Goal: Task Accomplishment & Management: Manage account settings

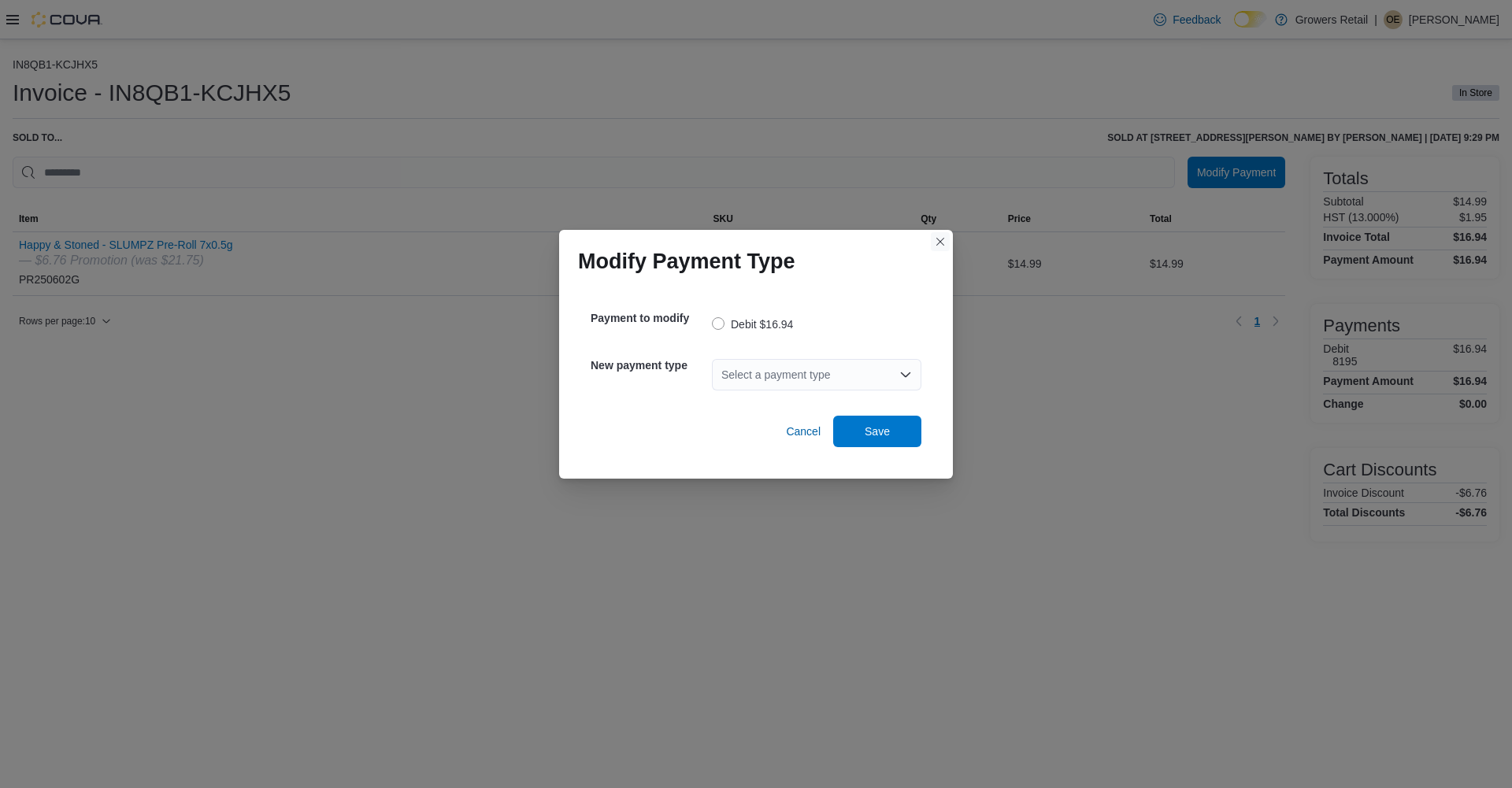
click at [941, 241] on button "Closes this modal window" at bounding box center [941, 241] width 19 height 19
click at [755, 369] on div "Select a payment type" at bounding box center [816, 374] width 209 height 31
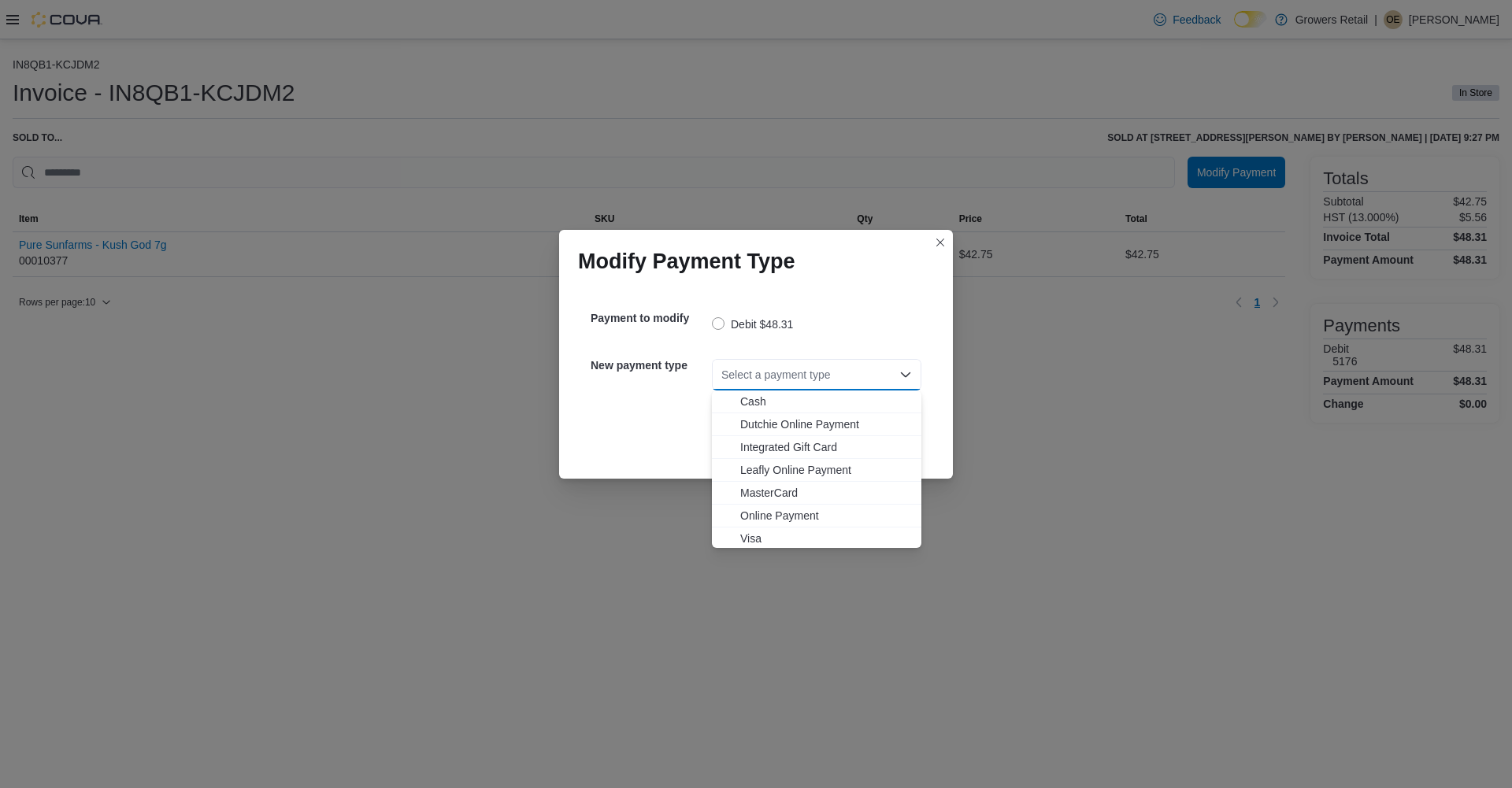
click at [750, 536] on span "Visa" at bounding box center [826, 538] width 172 height 16
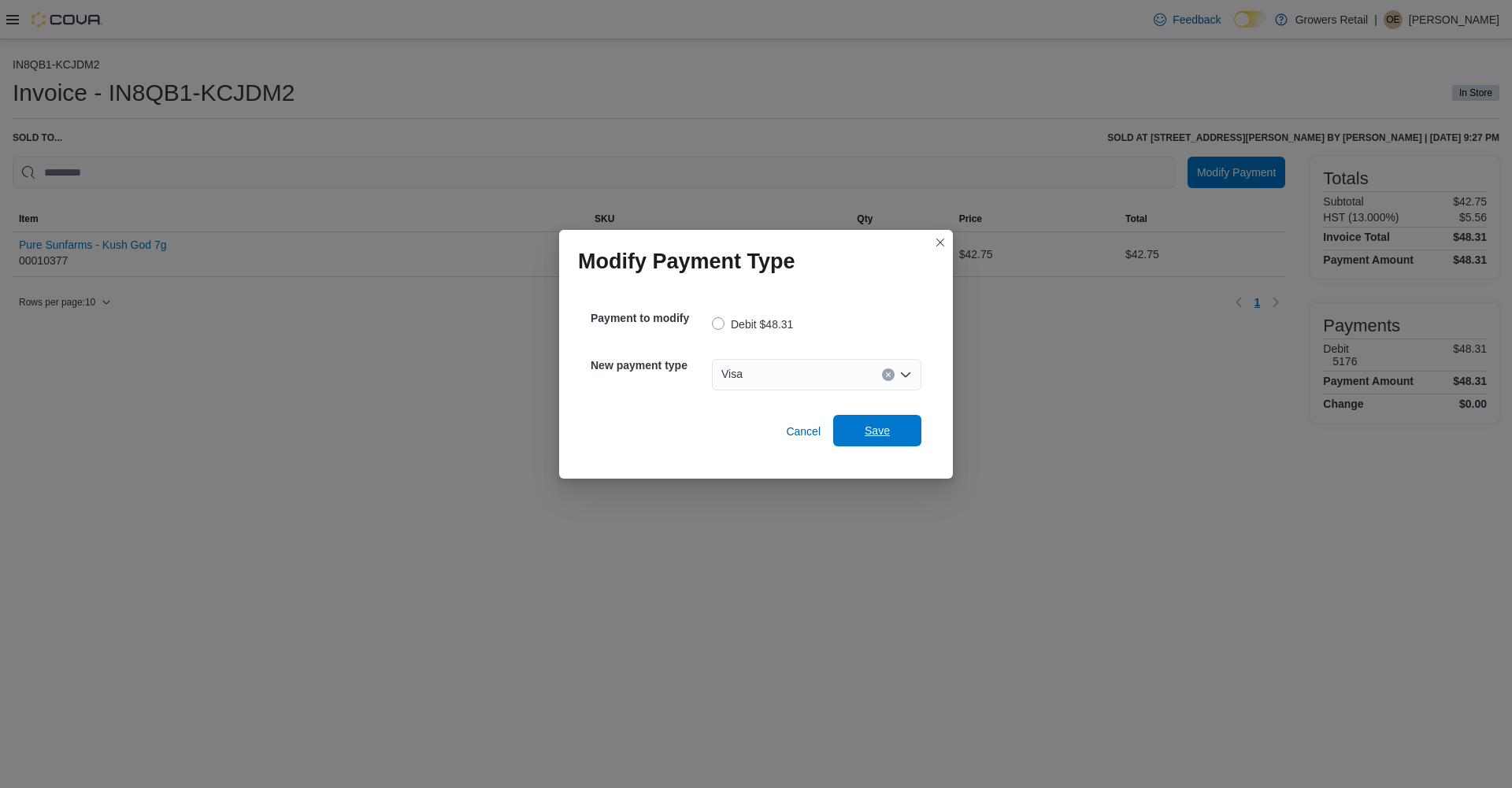
click at [861, 436] on span "Save" at bounding box center [877, 430] width 69 height 31
click at [830, 371] on div "Select a payment type" at bounding box center [816, 374] width 209 height 31
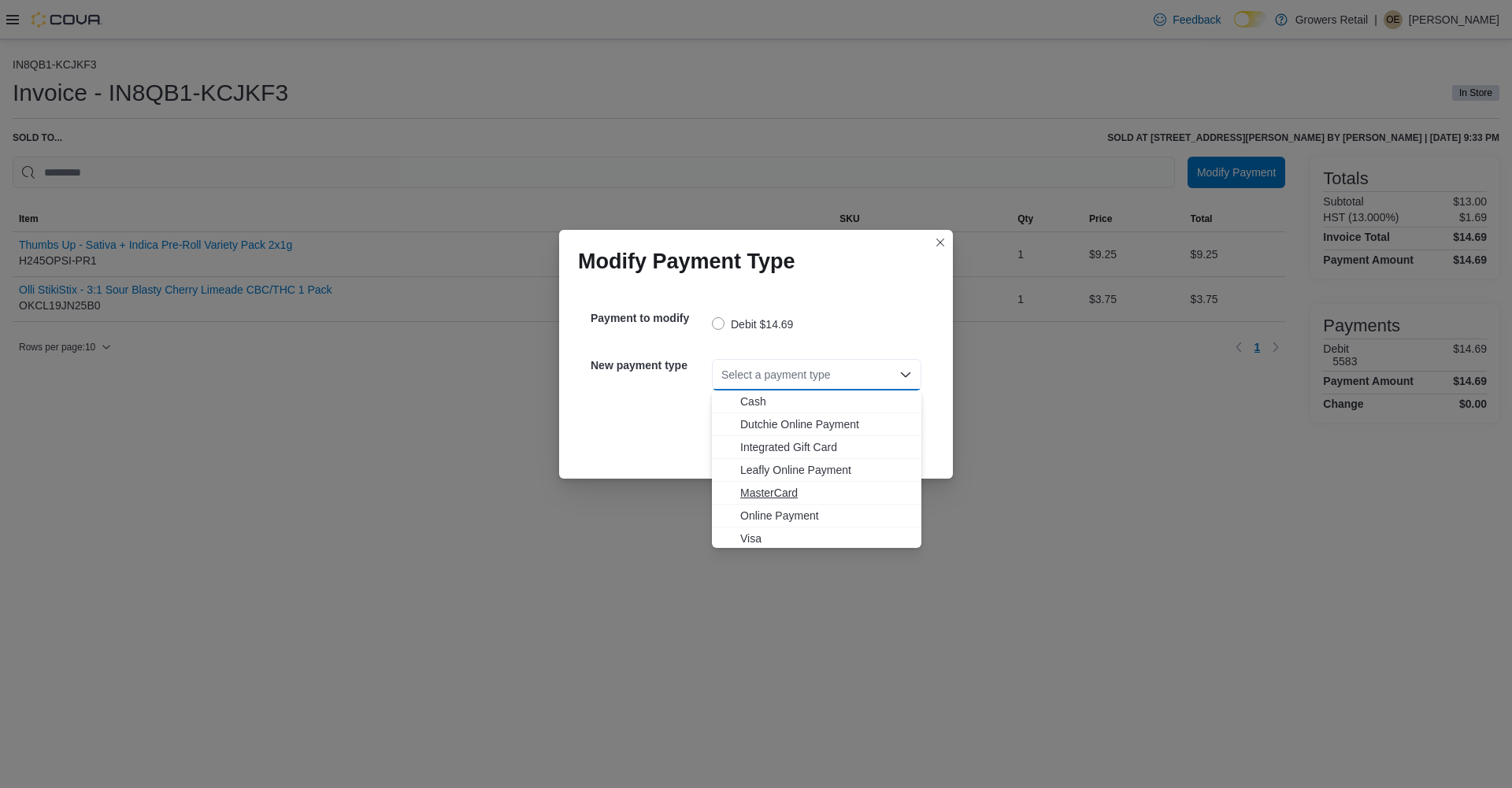
click at [770, 492] on span "MasterCard" at bounding box center [826, 492] width 172 height 16
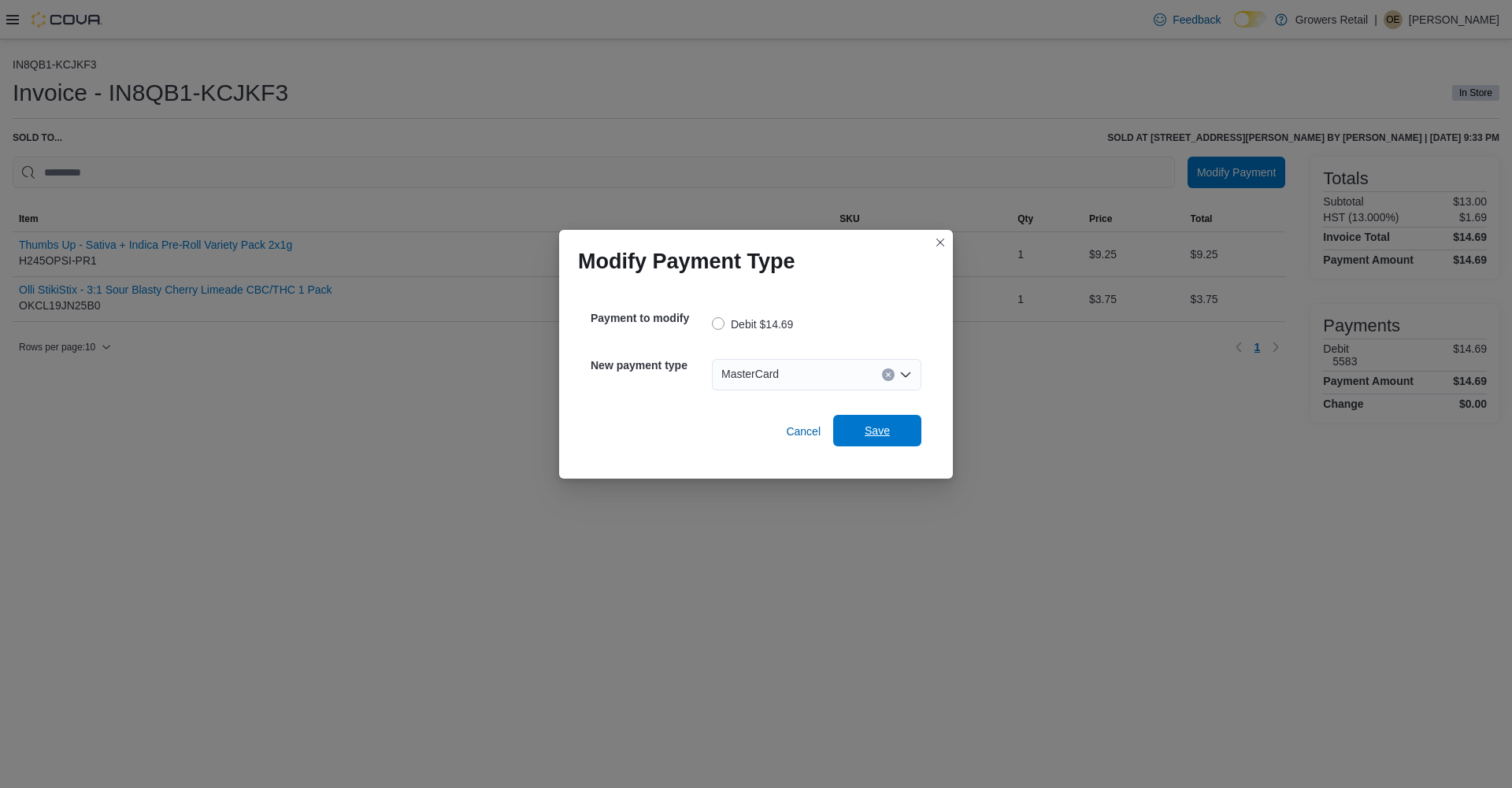
click at [877, 439] on span "Save" at bounding box center [877, 430] width 69 height 31
click at [822, 376] on div "Select a payment type" at bounding box center [816, 374] width 209 height 31
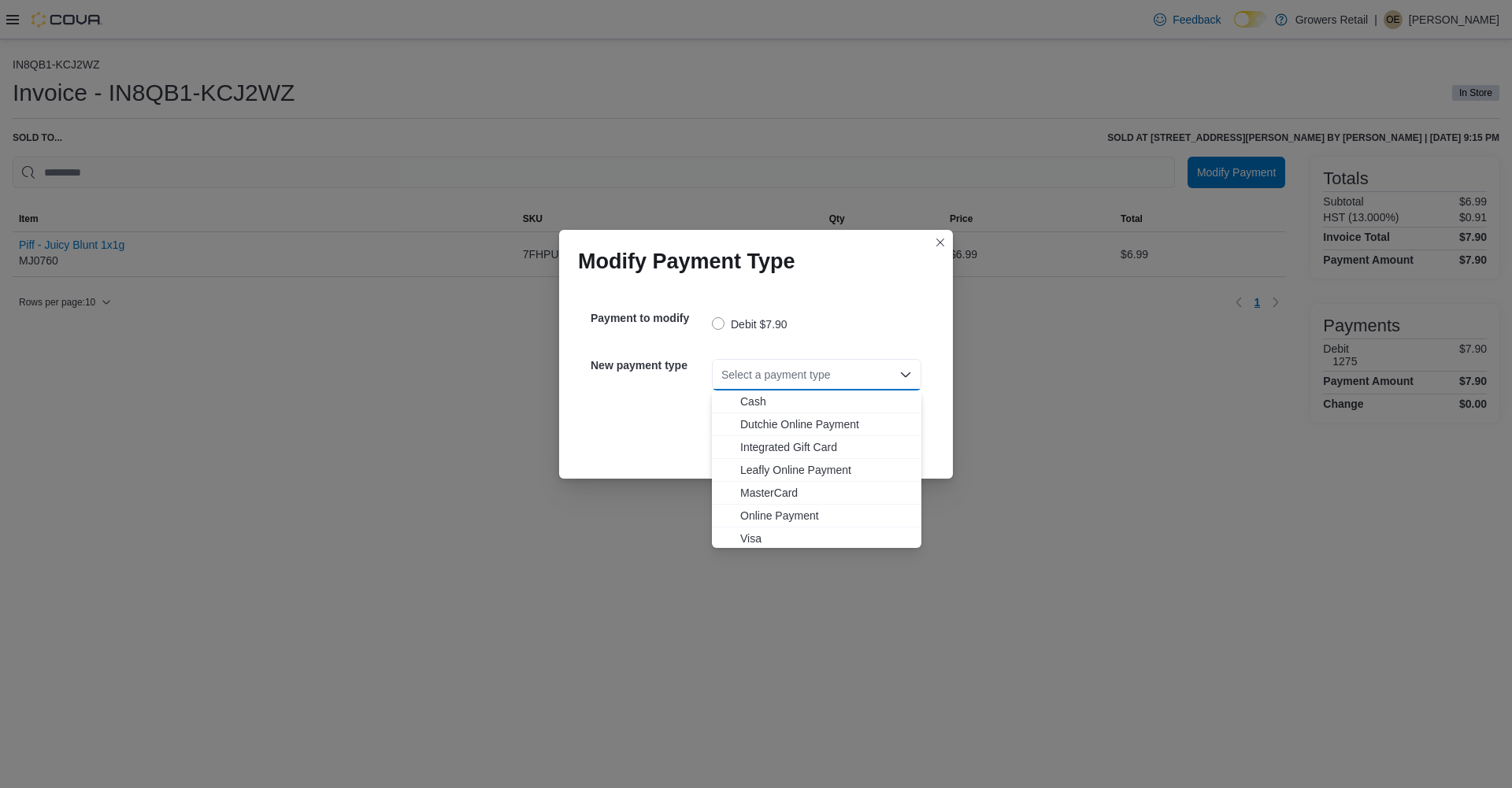
click at [774, 493] on span "MasterCard" at bounding box center [826, 492] width 172 height 16
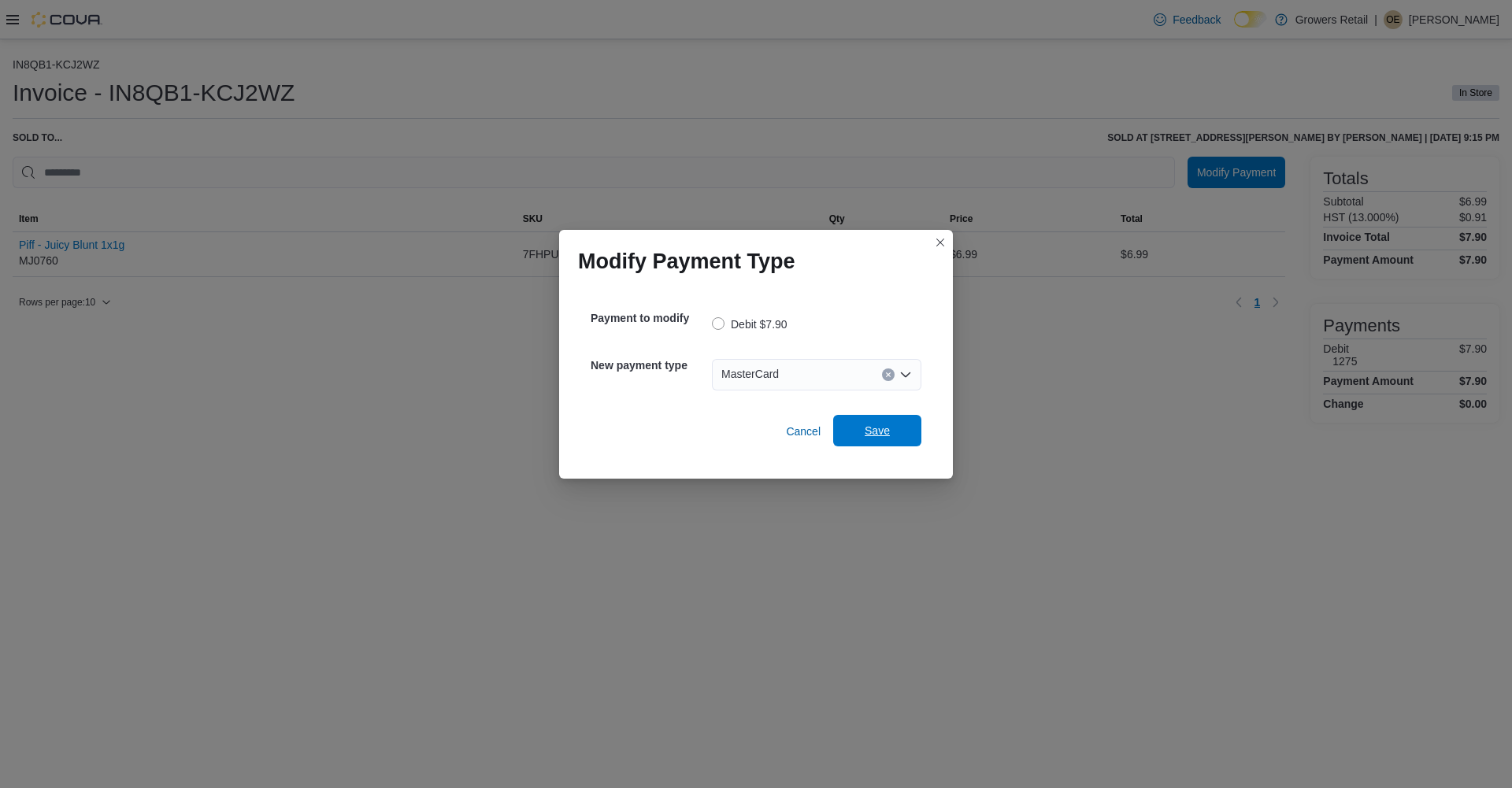
click at [857, 423] on span "Save" at bounding box center [877, 430] width 69 height 31
click at [815, 372] on div "Select a payment type" at bounding box center [816, 374] width 209 height 31
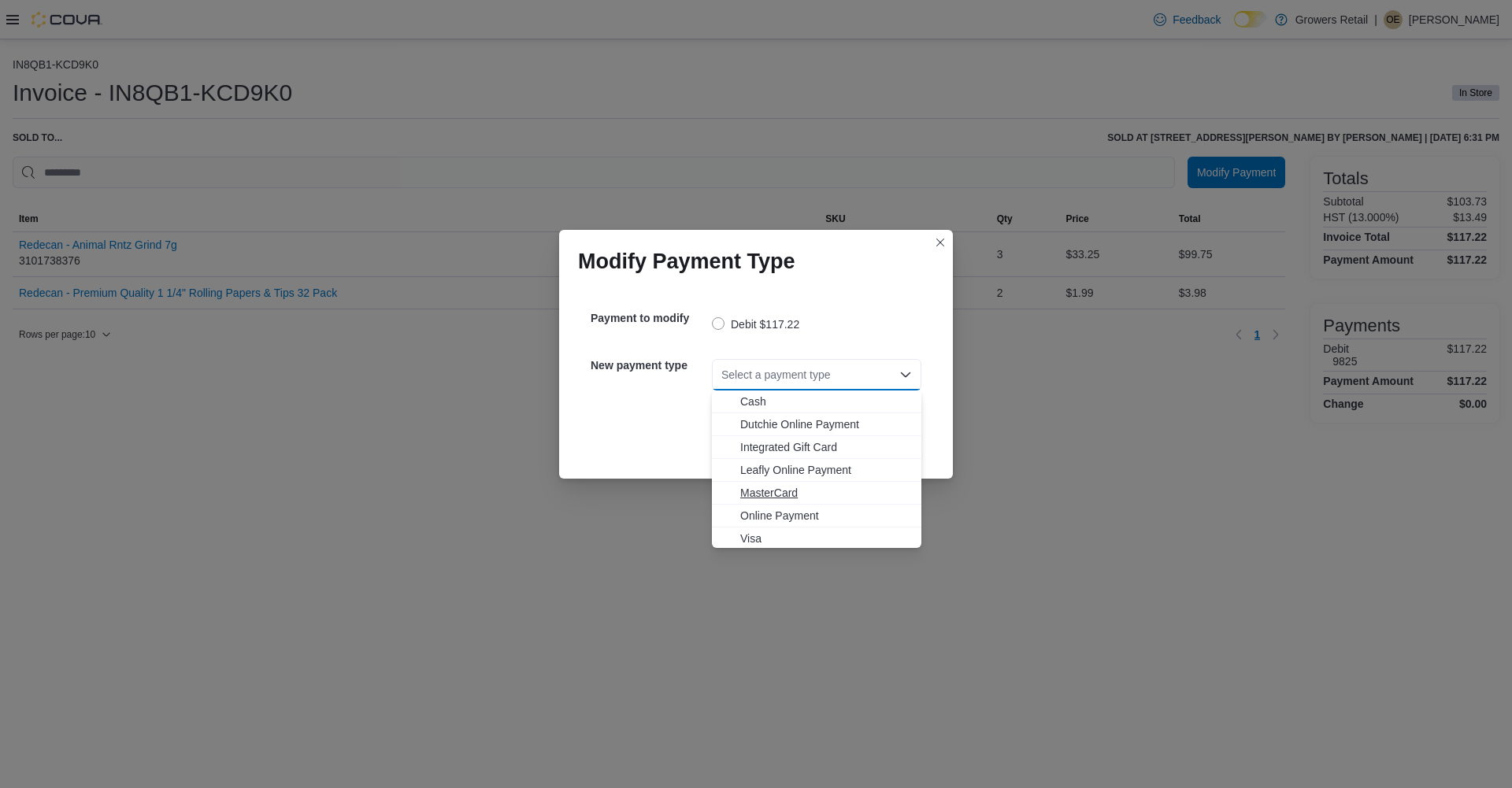
click at [780, 494] on span "MasterCard" at bounding box center [826, 492] width 172 height 16
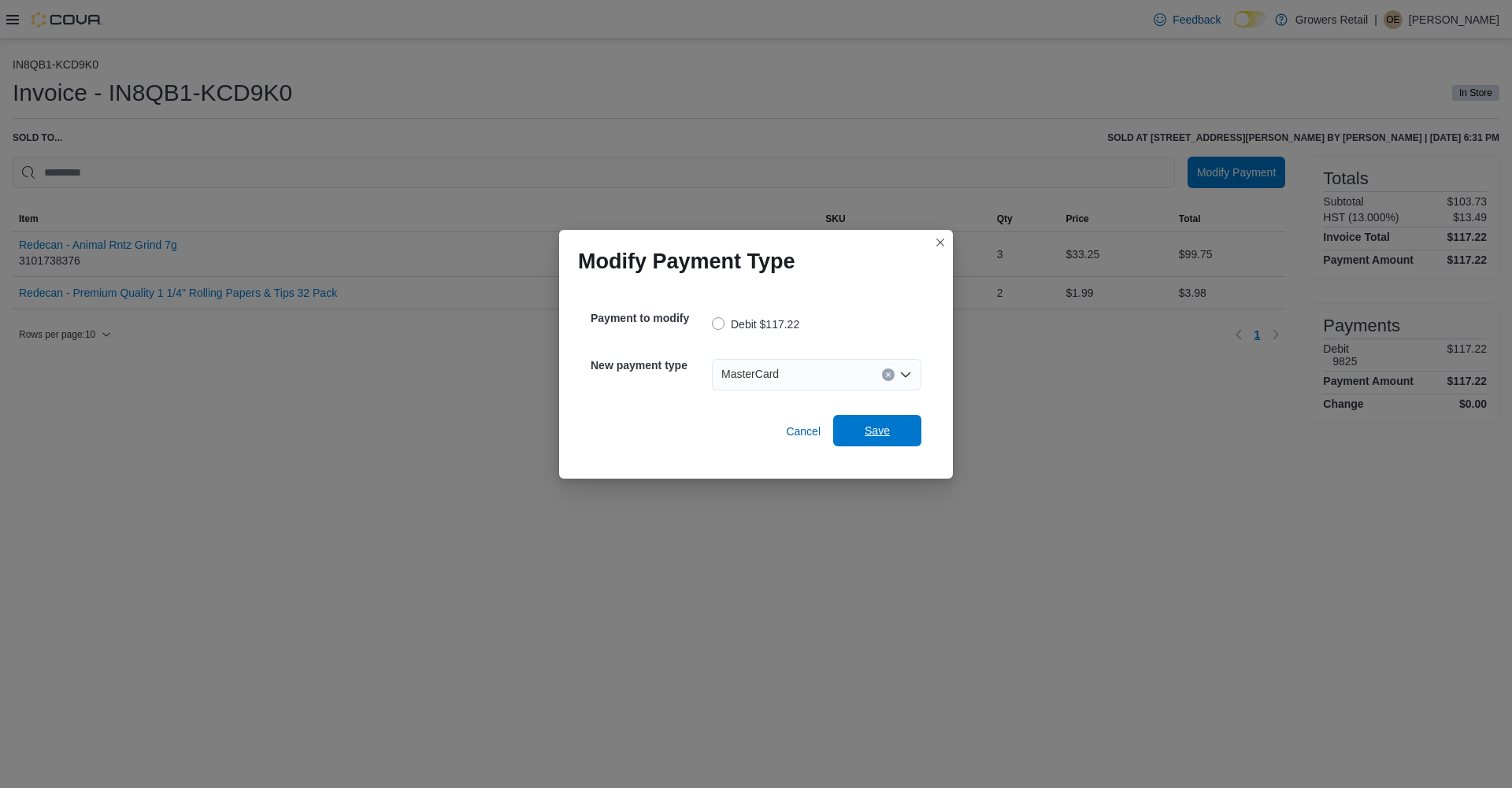
click at [883, 444] on span "Save" at bounding box center [877, 430] width 69 height 31
click at [766, 386] on div "Select a payment type" at bounding box center [816, 374] width 209 height 31
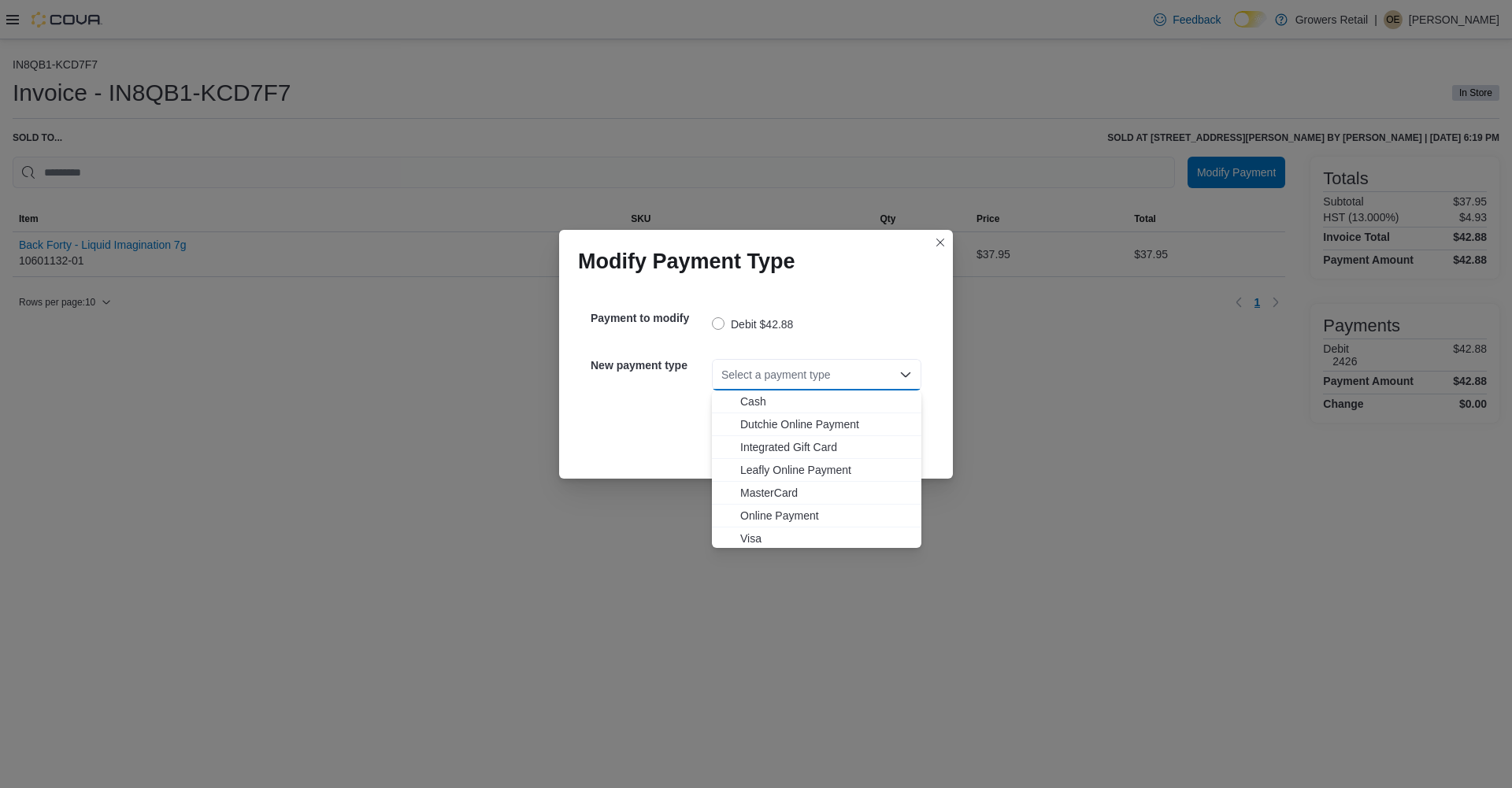
click at [771, 365] on div "Select a payment type Combo box. Selected. Combo box input. Select a payment ty…" at bounding box center [816, 374] width 209 height 31
click at [743, 537] on span "Visa" at bounding box center [826, 538] width 172 height 16
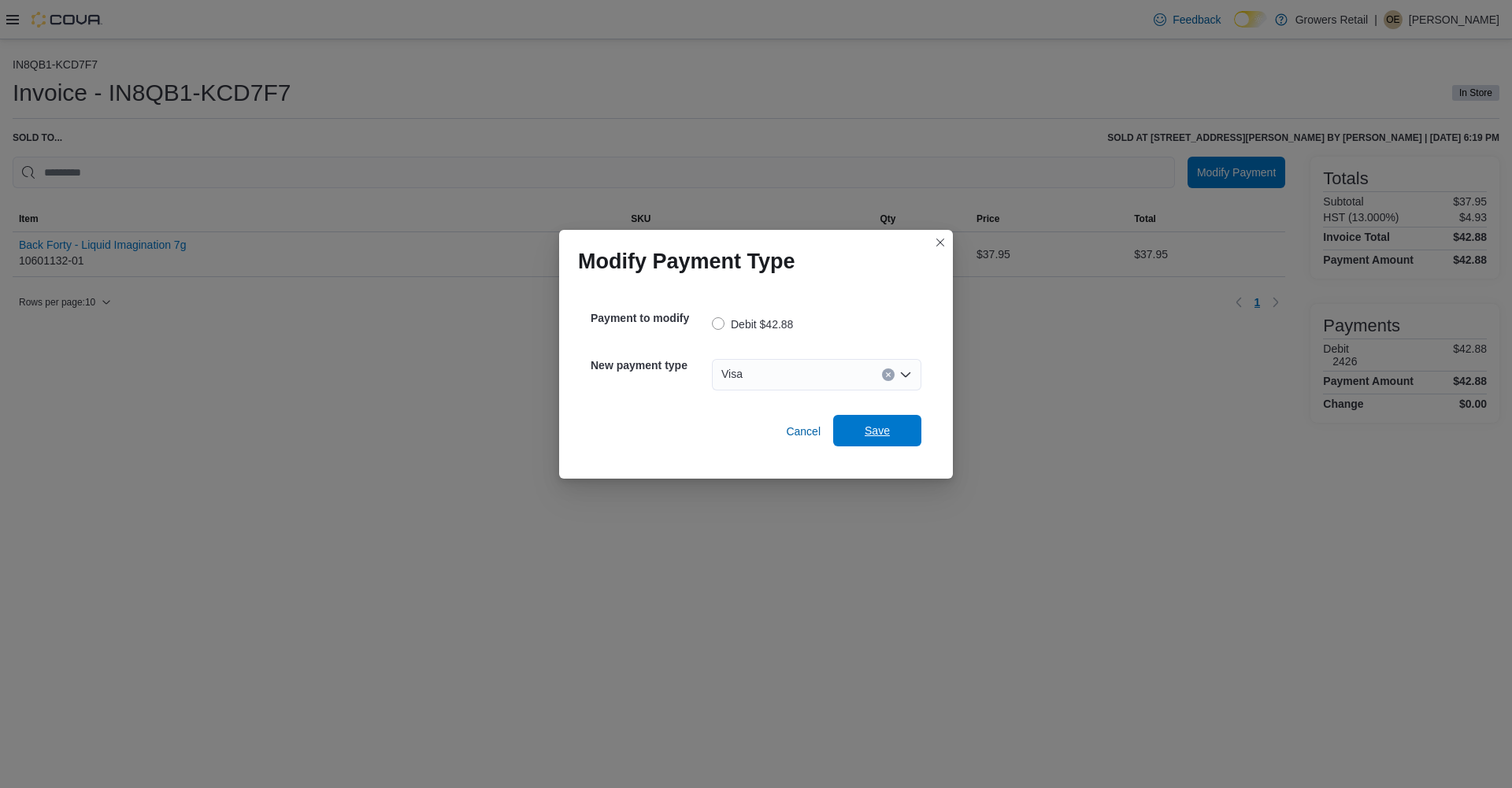
click at [869, 435] on span "Save" at bounding box center [877, 430] width 25 height 16
click at [774, 380] on div "Select a payment type" at bounding box center [816, 374] width 209 height 31
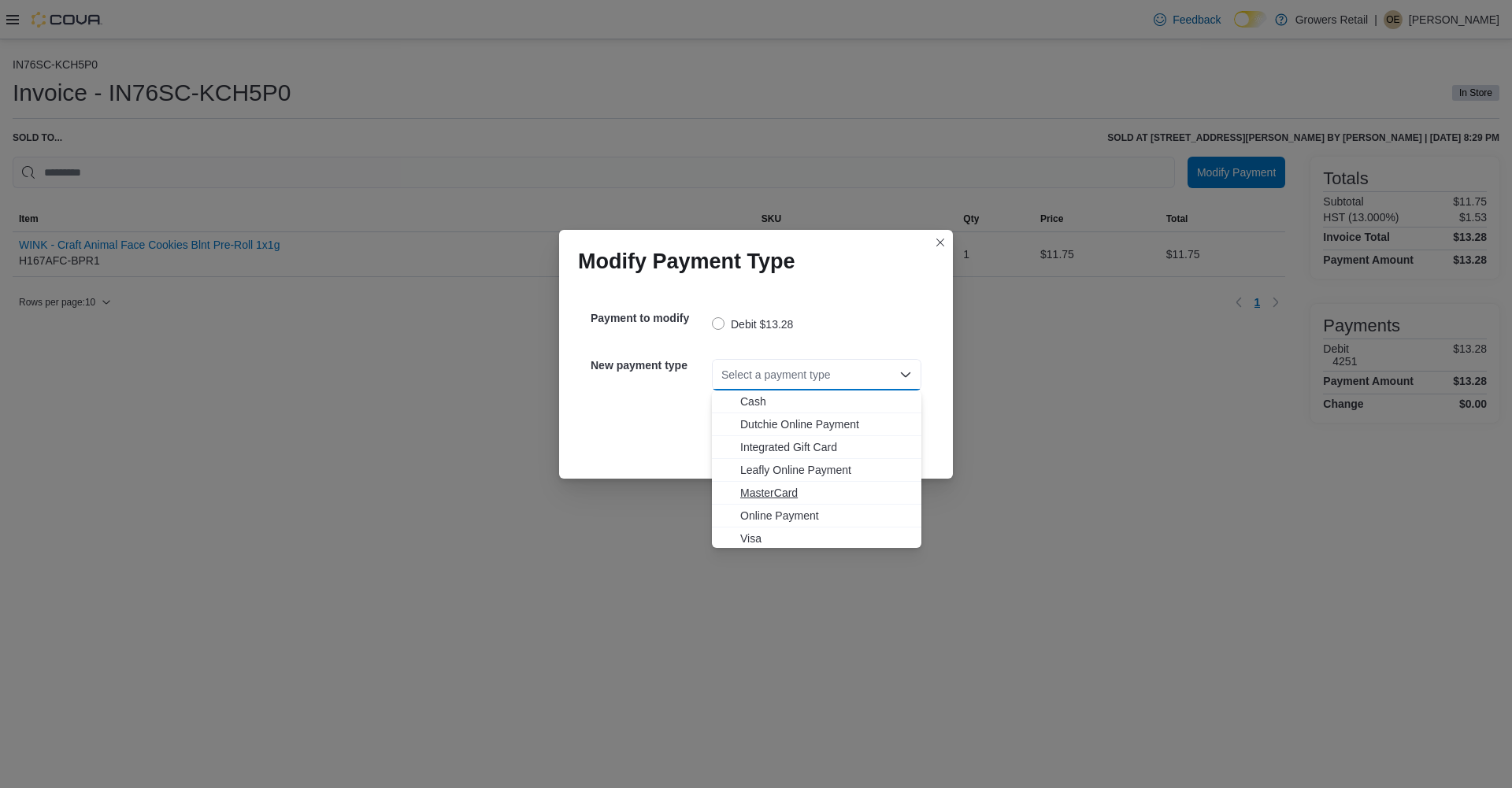
click at [749, 495] on span "MasterCard" at bounding box center [826, 492] width 172 height 16
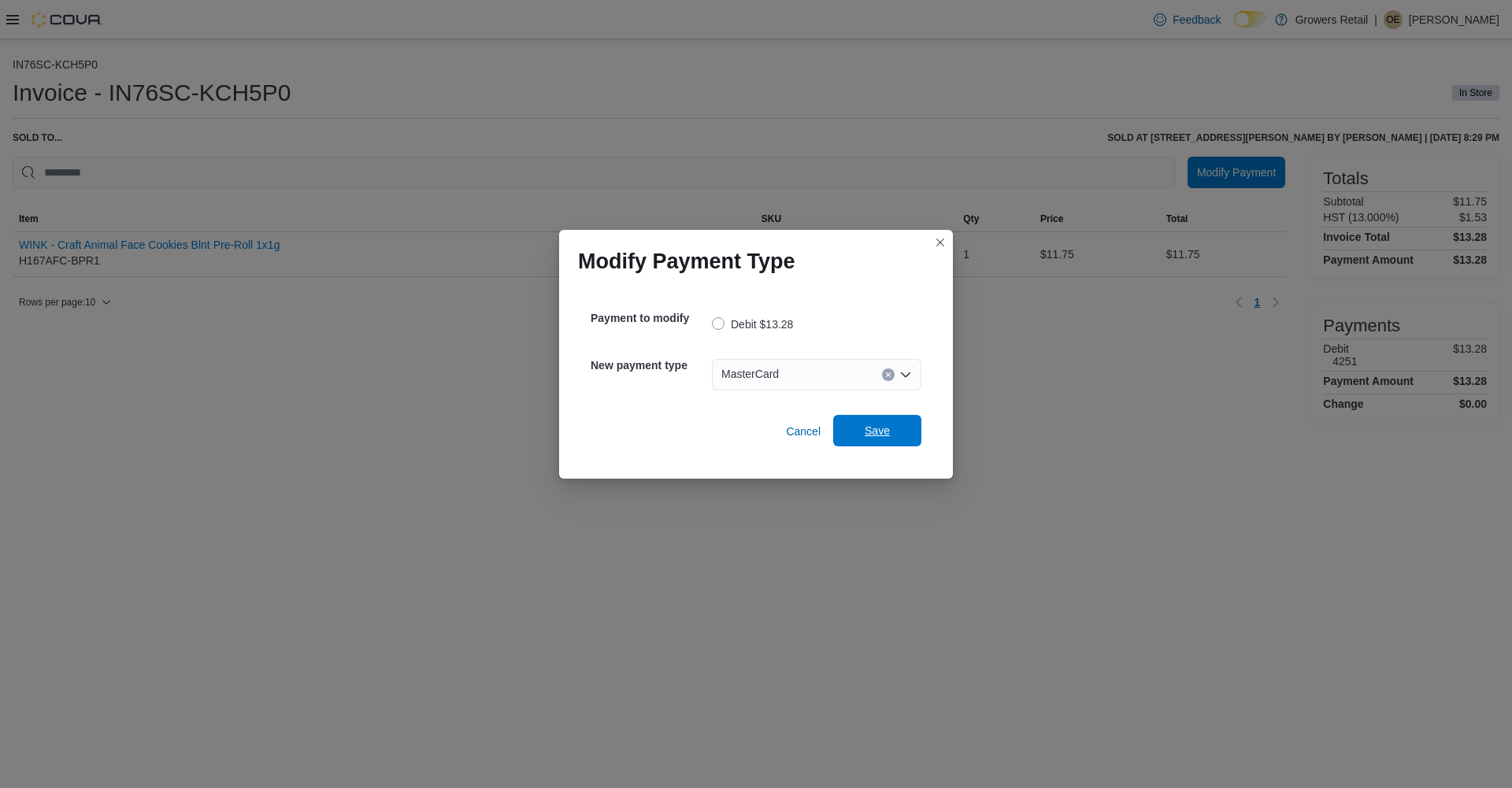
click at [859, 428] on span "Save" at bounding box center [877, 430] width 69 height 31
click at [753, 373] on div "Select a payment type" at bounding box center [816, 374] width 209 height 31
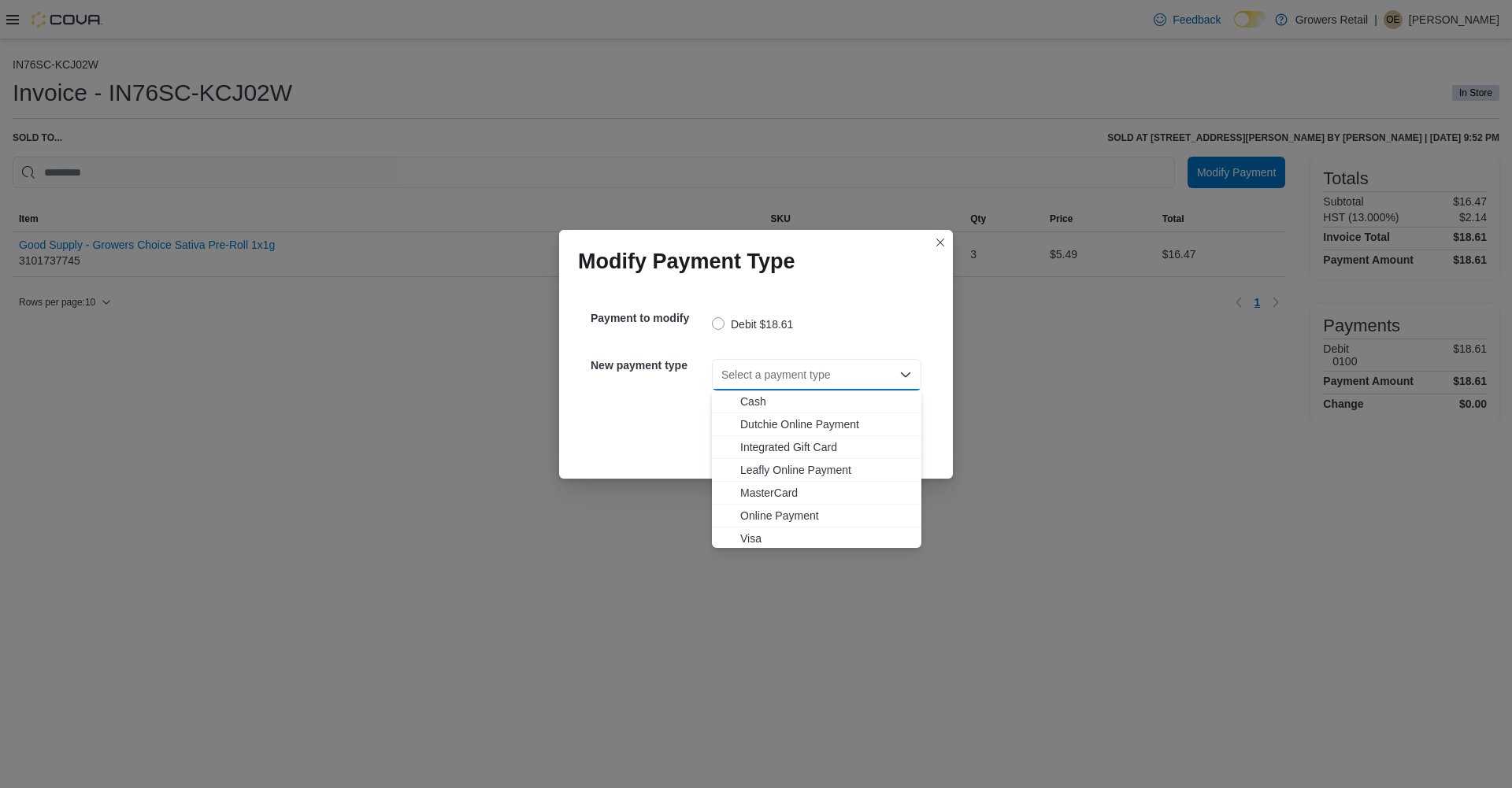
drag, startPoint x: 752, startPoint y: 491, endPoint x: 830, endPoint y: 461, distance: 83.6
click at [752, 490] on span "MasterCard" at bounding box center [826, 492] width 172 height 16
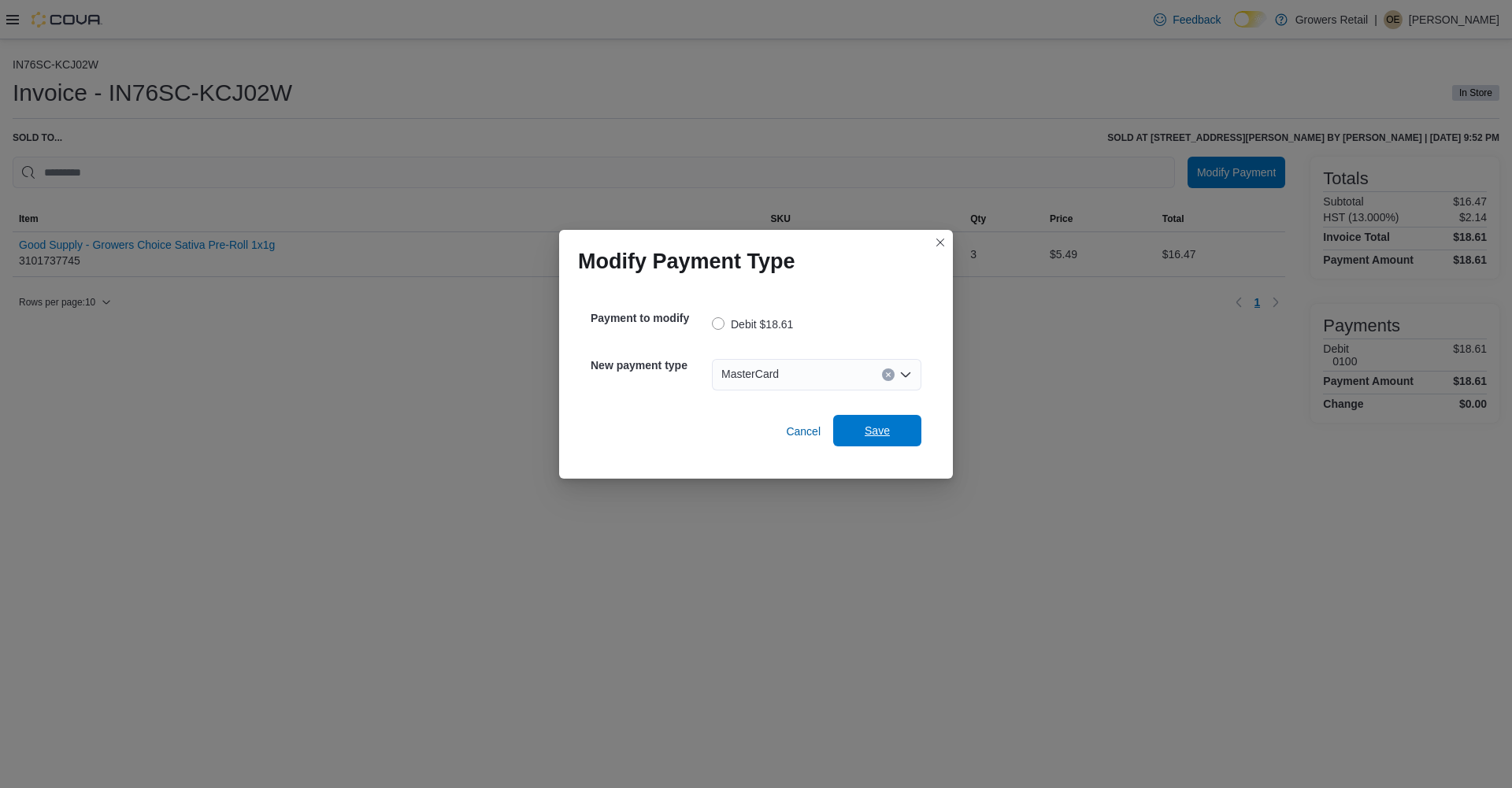
click at [892, 429] on span "Save" at bounding box center [877, 430] width 69 height 31
